Goal: Task Accomplishment & Management: Manage account settings

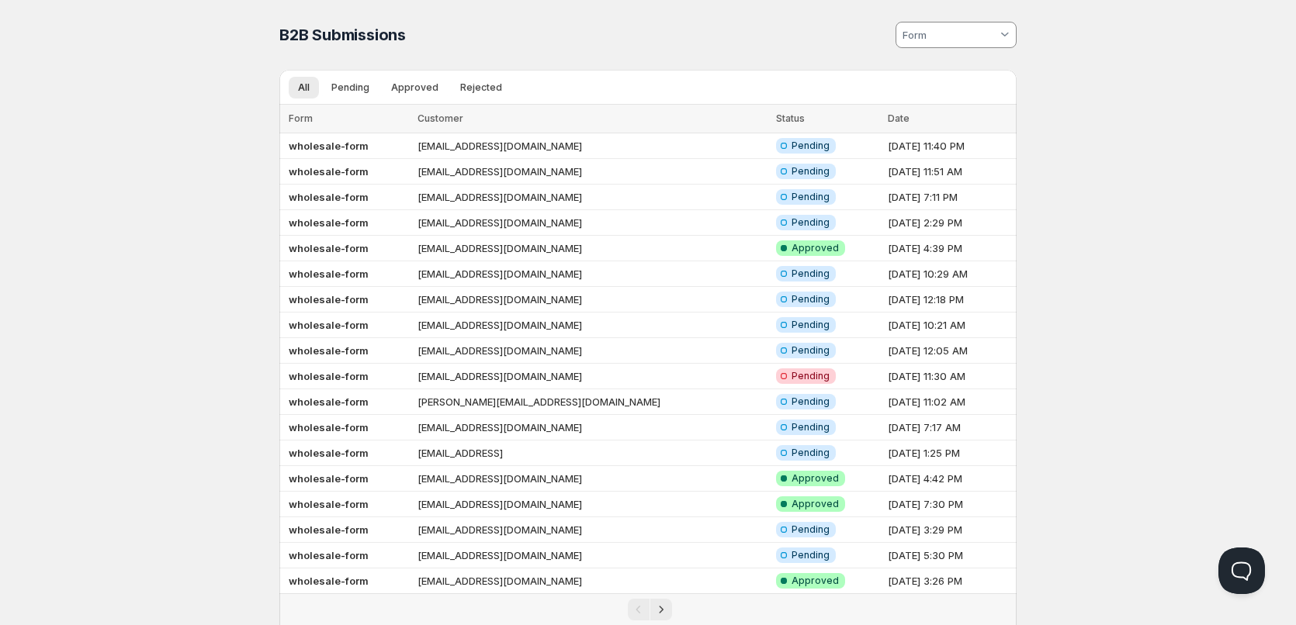
click at [163, 116] on div "Home Pricing Price lists Checkout Forms Submissions Settings Features Plans B2B…" at bounding box center [648, 357] width 1296 height 715
click at [375, 150] on td "wholesale-form" at bounding box center [345, 146] width 133 height 26
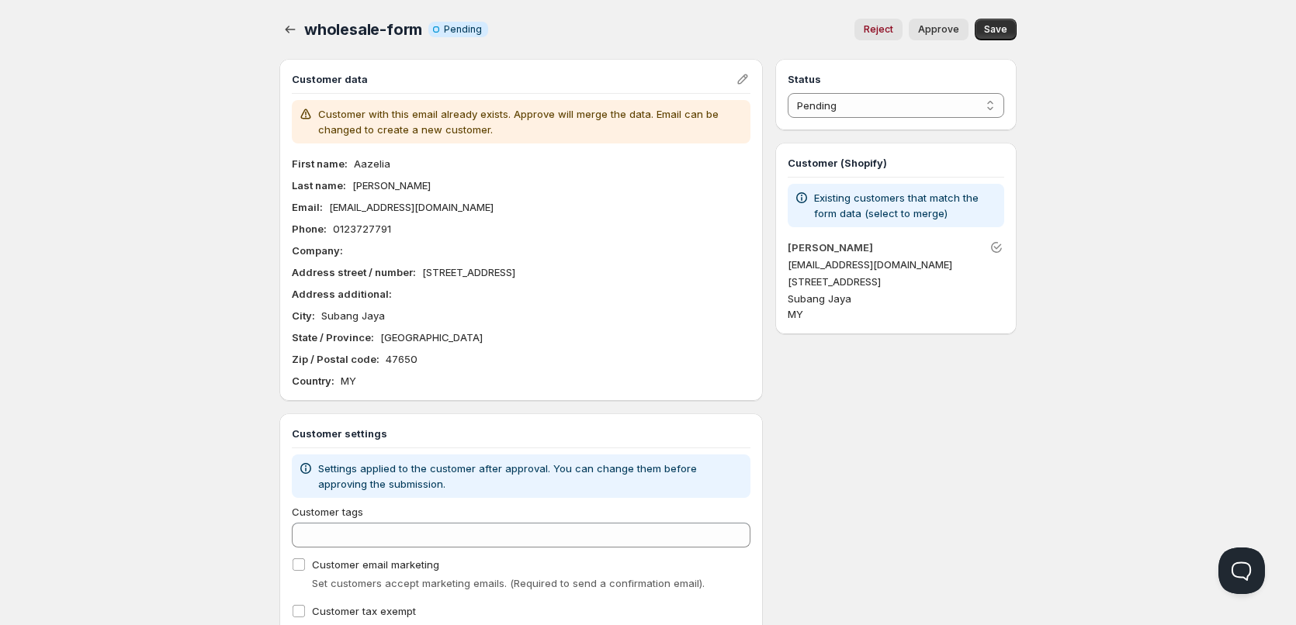
click at [415, 206] on p "[EMAIL_ADDRESS][DOMAIN_NAME]" at bounding box center [411, 207] width 164 height 16
copy p "[EMAIL_ADDRESS][DOMAIN_NAME]"
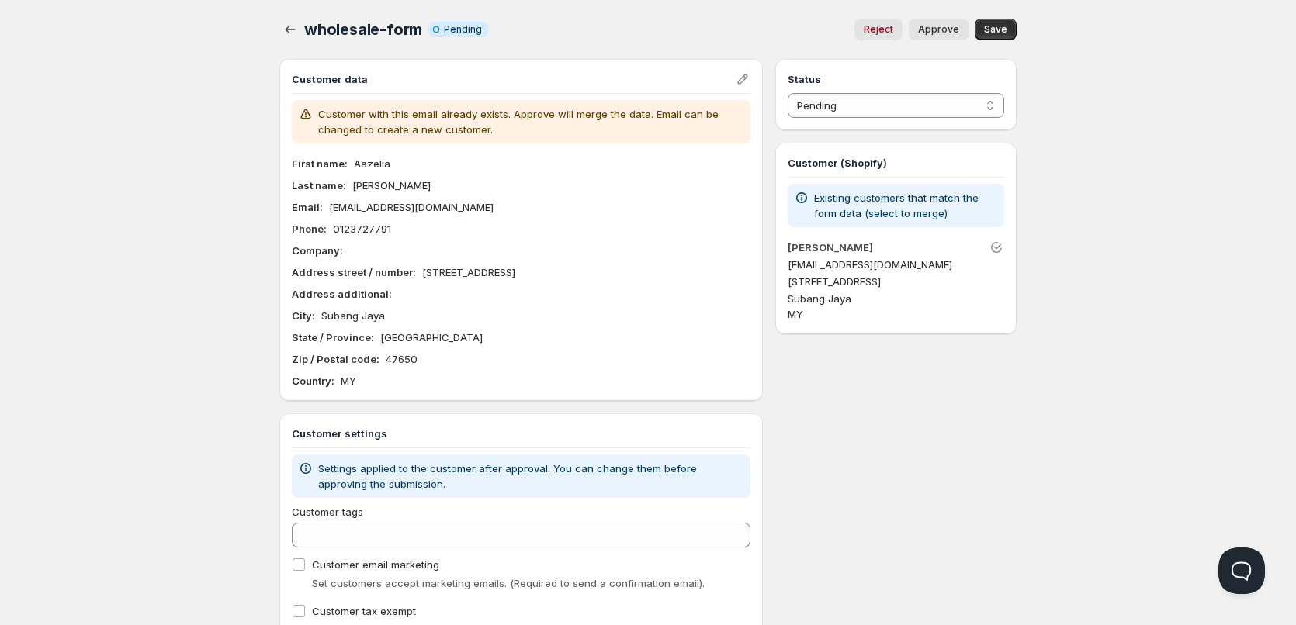
click at [131, 171] on div "Home Pricing Price lists Checkout Forms Submissions Settings Features Plans who…" at bounding box center [648, 346] width 1296 height 692
click at [125, 29] on div "Home Pricing Price lists Checkout Forms Submissions Settings Features Plans who…" at bounding box center [648, 346] width 1296 height 692
drag, startPoint x: 391, startPoint y: 161, endPoint x: 351, endPoint y: 165, distance: 39.8
click at [351, 165] on div "First name : [PERSON_NAME]" at bounding box center [521, 164] width 458 height 16
copy p "Aazelia"
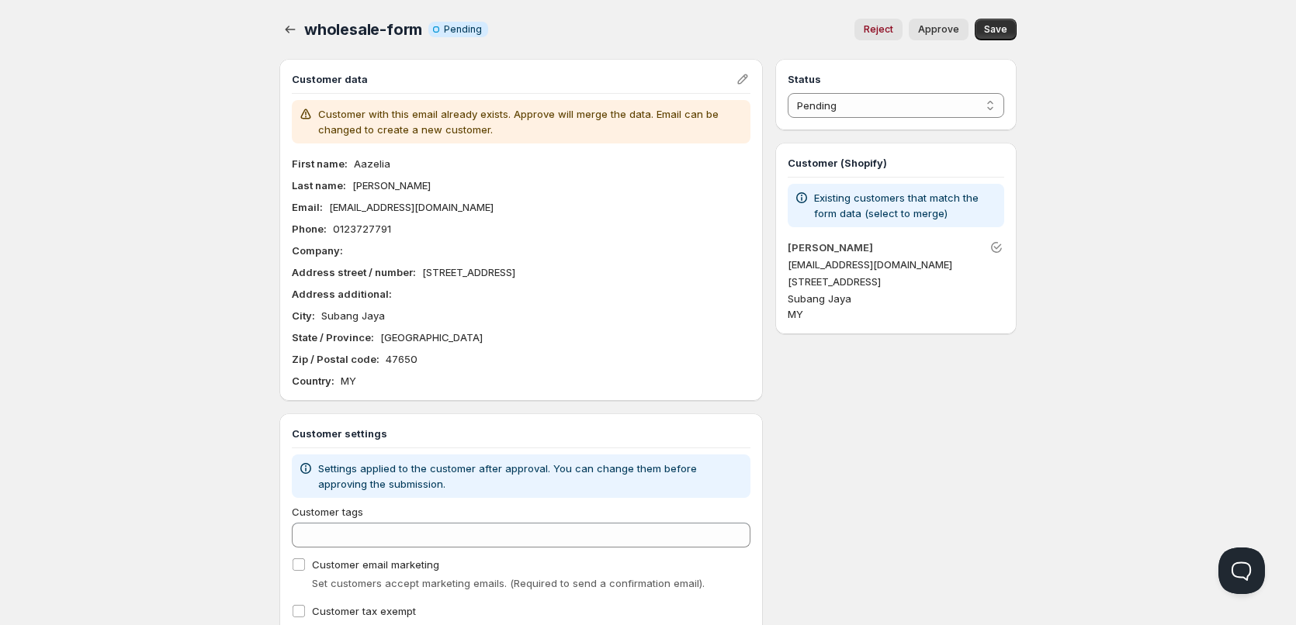
click at [392, 213] on p "[EMAIL_ADDRESS][DOMAIN_NAME]" at bounding box center [411, 207] width 164 height 16
click at [389, 207] on p "[EMAIL_ADDRESS][DOMAIN_NAME]" at bounding box center [411, 207] width 164 height 16
copy p "[EMAIL_ADDRESS][DOMAIN_NAME]"
